Goal: Information Seeking & Learning: Learn about a topic

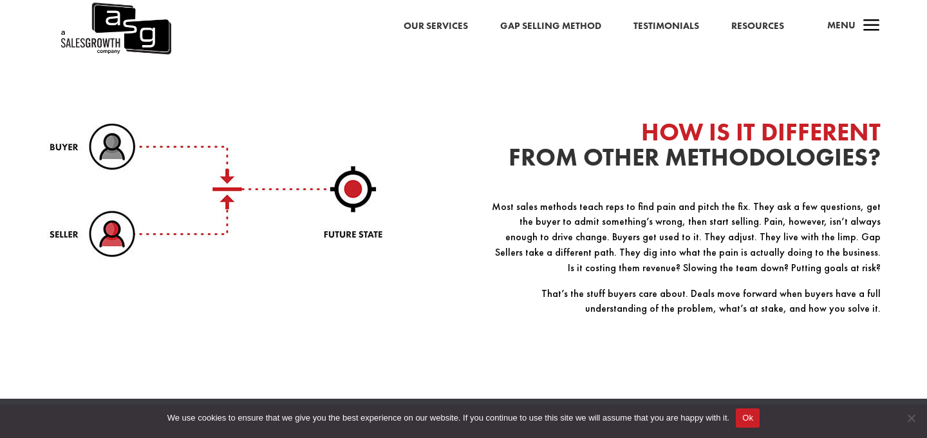
scroll to position [1641, 0]
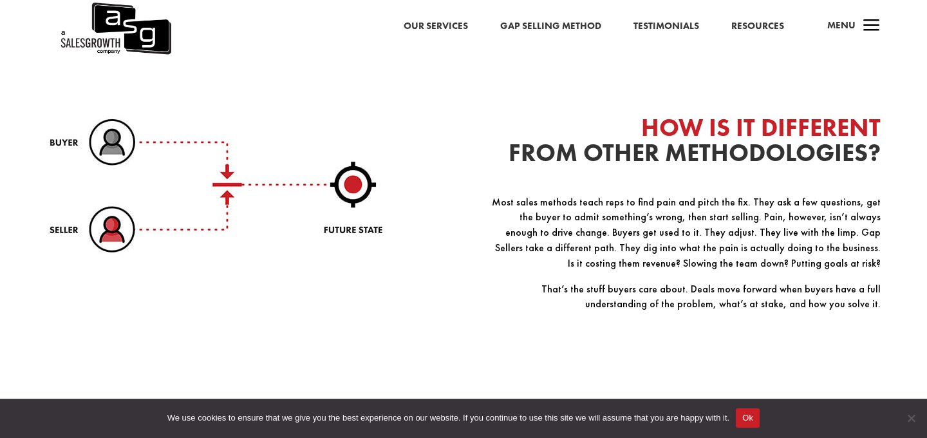
click at [514, 207] on p "Most sales methods teach reps to find pain and pitch the fix. They ask a few qu…" at bounding box center [684, 237] width 394 height 87
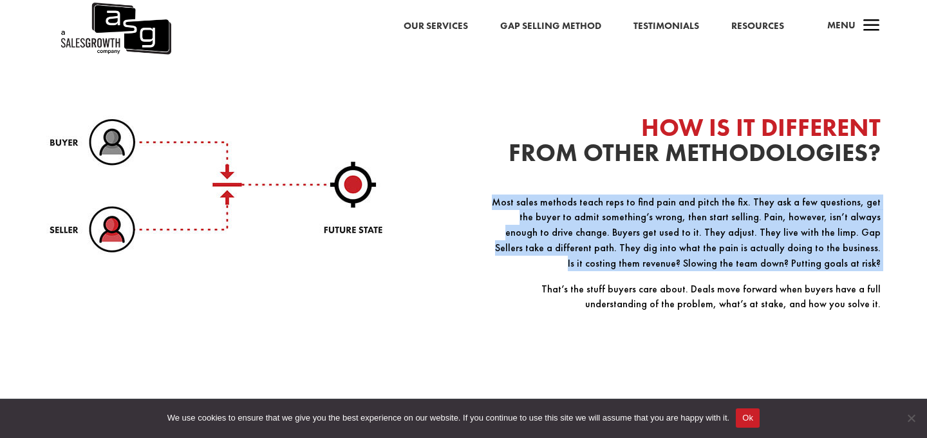
click at [514, 207] on p "Most sales methods teach reps to find pain and pitch the fix. They ask a few qu…" at bounding box center [684, 237] width 394 height 87
click at [516, 206] on p "Most sales methods teach reps to find pain and pitch the fix. They ask a few qu…" at bounding box center [684, 237] width 394 height 87
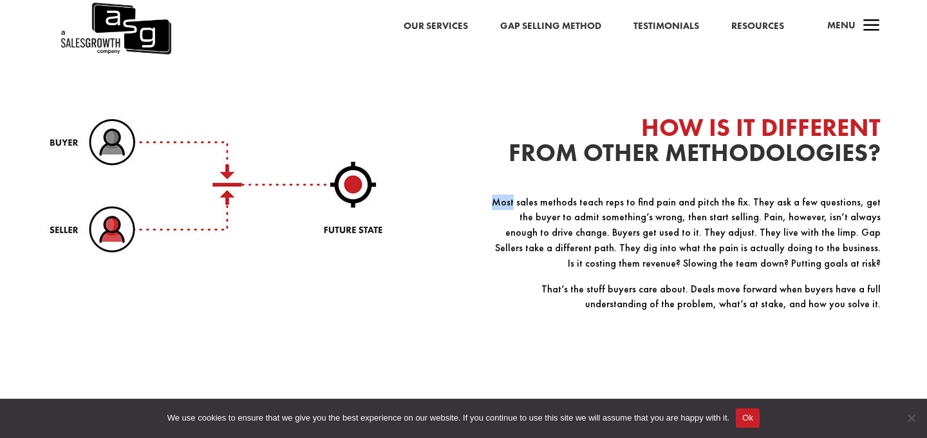
click at [516, 206] on p "Most sales methods teach reps to find pain and pitch the fix. They ask a few qu…" at bounding box center [684, 237] width 394 height 87
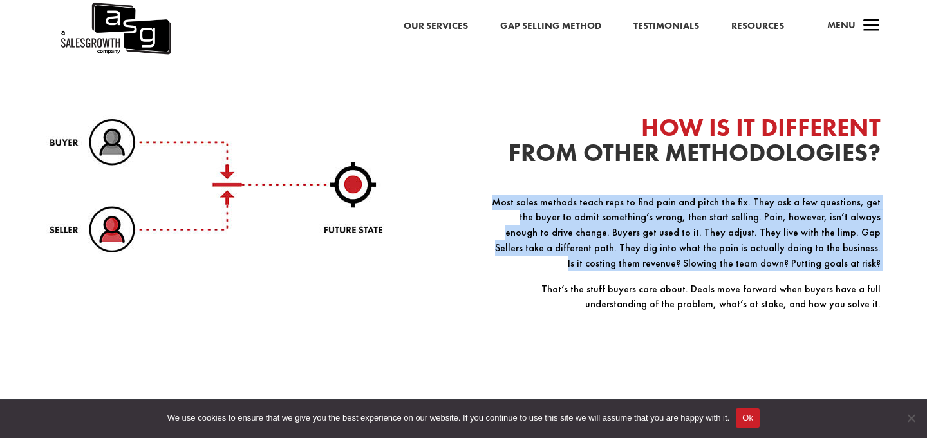
click at [516, 206] on p "Most sales methods teach reps to find pain and pitch the fix. They ask a few qu…" at bounding box center [684, 237] width 394 height 87
click at [516, 205] on p "Most sales methods teach reps to find pain and pitch the fix. They ask a few qu…" at bounding box center [684, 237] width 394 height 87
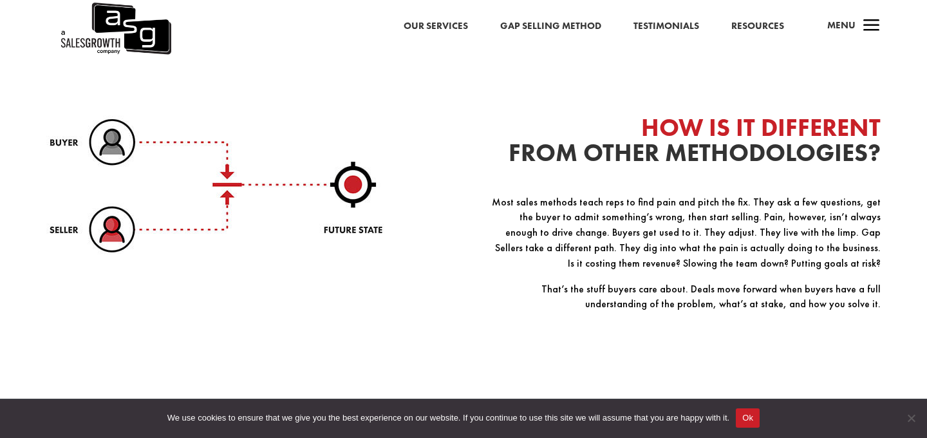
click at [514, 205] on p "Most sales methods teach reps to find pain and pitch the fix. They ask a few qu…" at bounding box center [684, 237] width 394 height 87
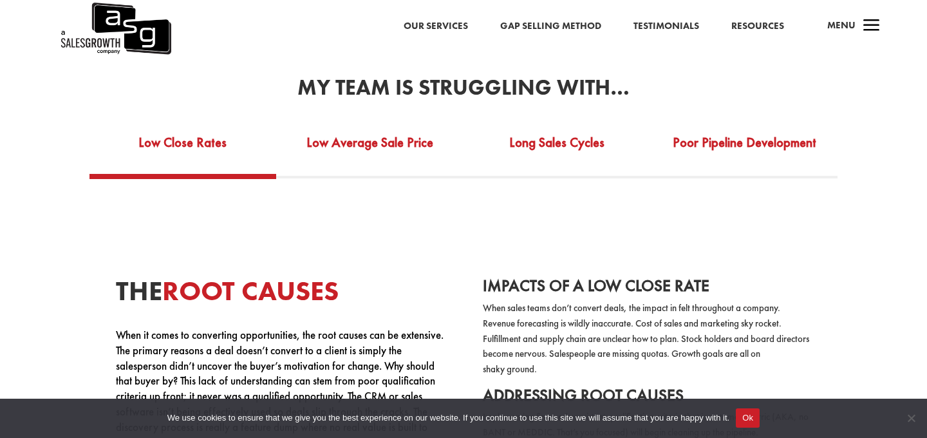
scroll to position [2299, 0]
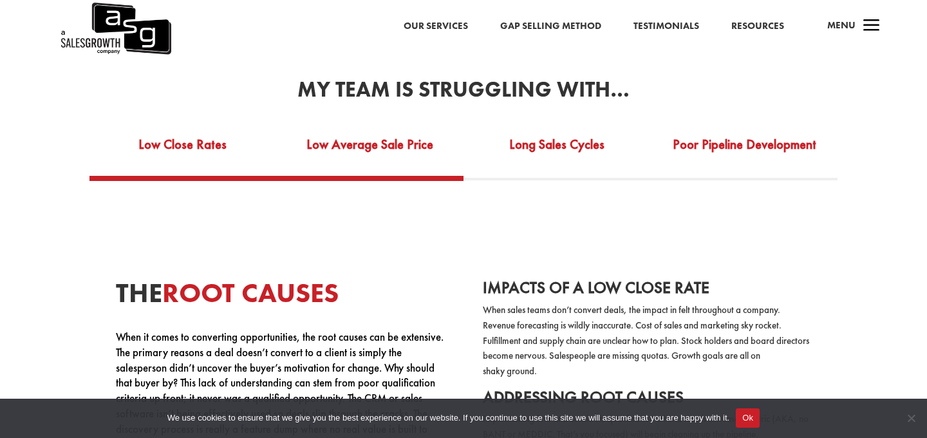
click at [397, 139] on link "Low Average Sale Price" at bounding box center [369, 153] width 187 height 44
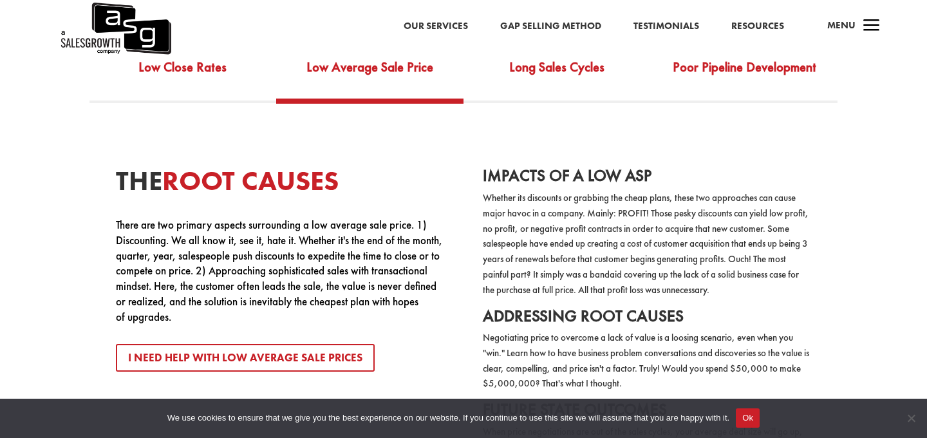
scroll to position [2376, 0]
